Goal: Transaction & Acquisition: Book appointment/travel/reservation

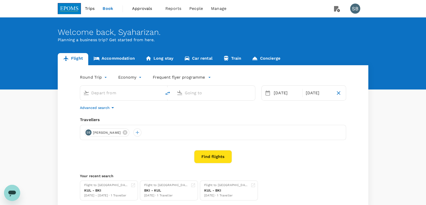
type input "Kota Kinabalu Intl (BKI)"
type input "Miri Intl (MYY)"
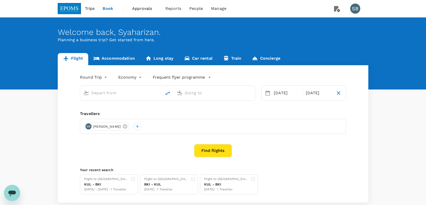
type input "Kota Kinabalu Intl (BKI)"
type input "Miri Intl (MYY)"
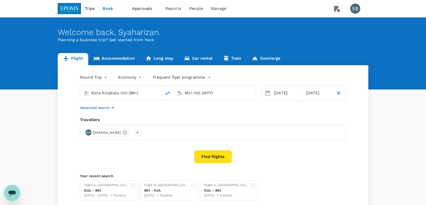
click at [143, 8] on span "Approvals" at bounding box center [144, 9] width 25 height 6
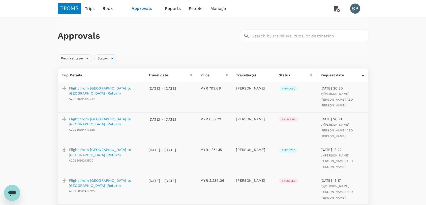
click at [67, 9] on img at bounding box center [69, 8] width 23 height 11
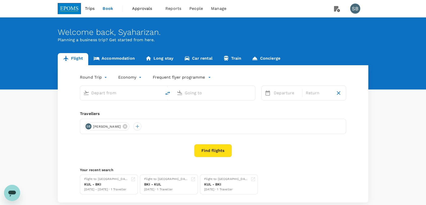
type input "Kota Kinabalu Intl (BKI)"
type input "Miri Intl (MYY)"
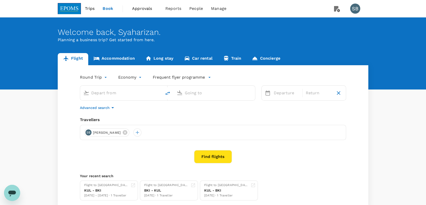
type input "Kota Kinabalu Intl (BKI)"
type input "Miri Intl (MYY)"
